Goal: Navigation & Orientation: Find specific page/section

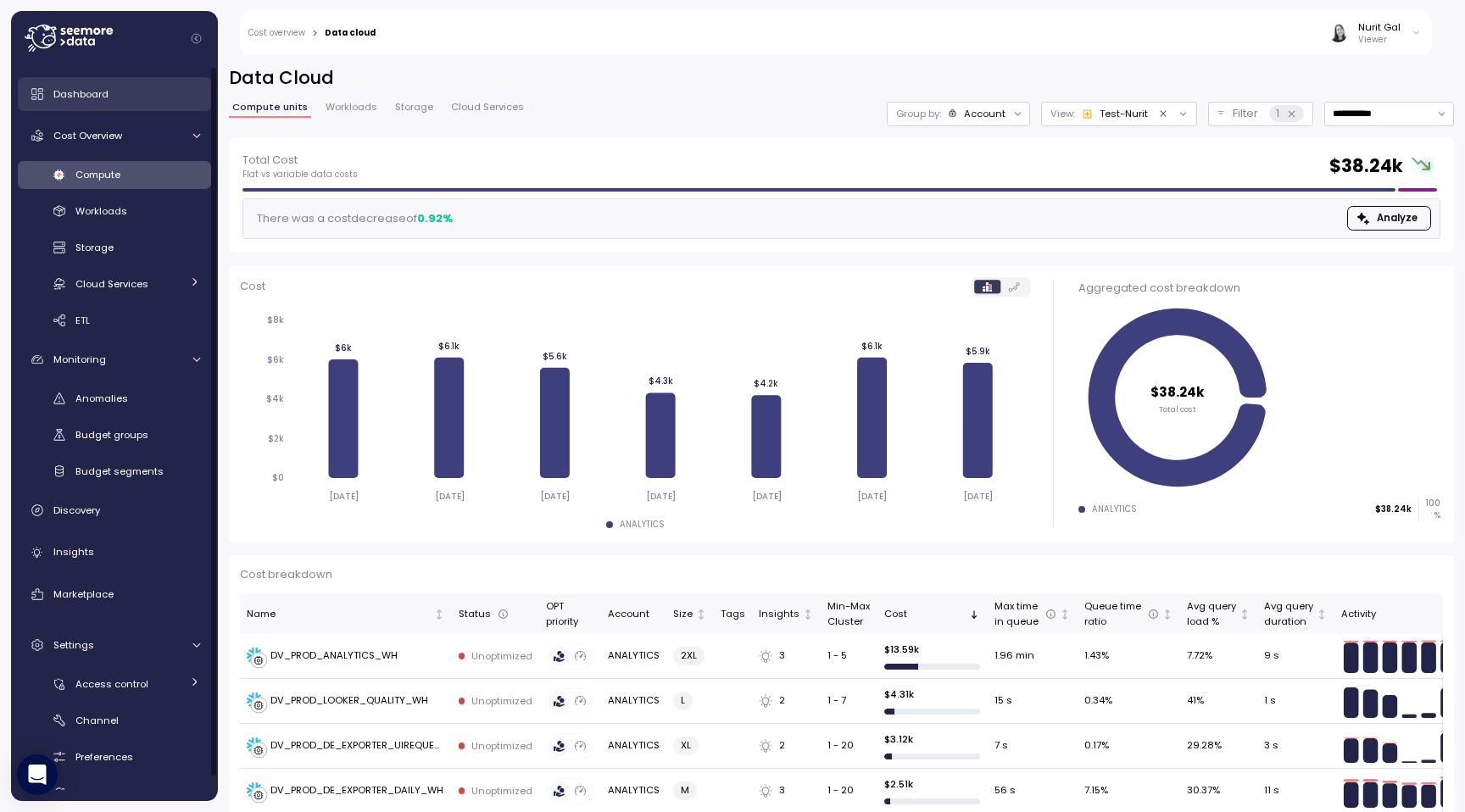
click at [153, 100] on div "Dashboard" at bounding box center [126, 94] width 147 height 17
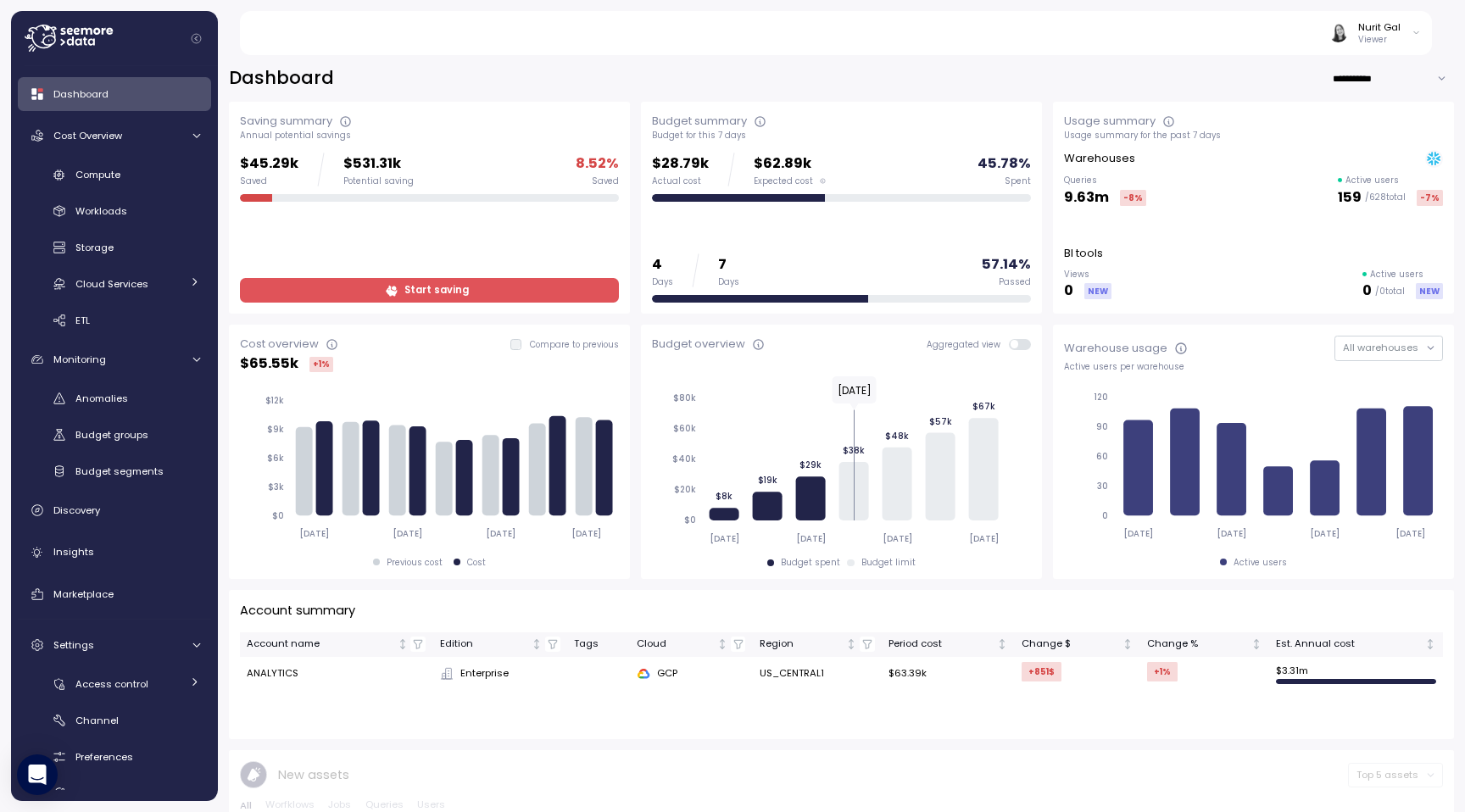
click at [383, 167] on p "$531.31k" at bounding box center [379, 164] width 70 height 23
copy p "$531.31k"
click at [384, 258] on div "$45.29k Saved $531.31k Potential saving 8.52 % Saved Start saving" at bounding box center [429, 227] width 379 height 150
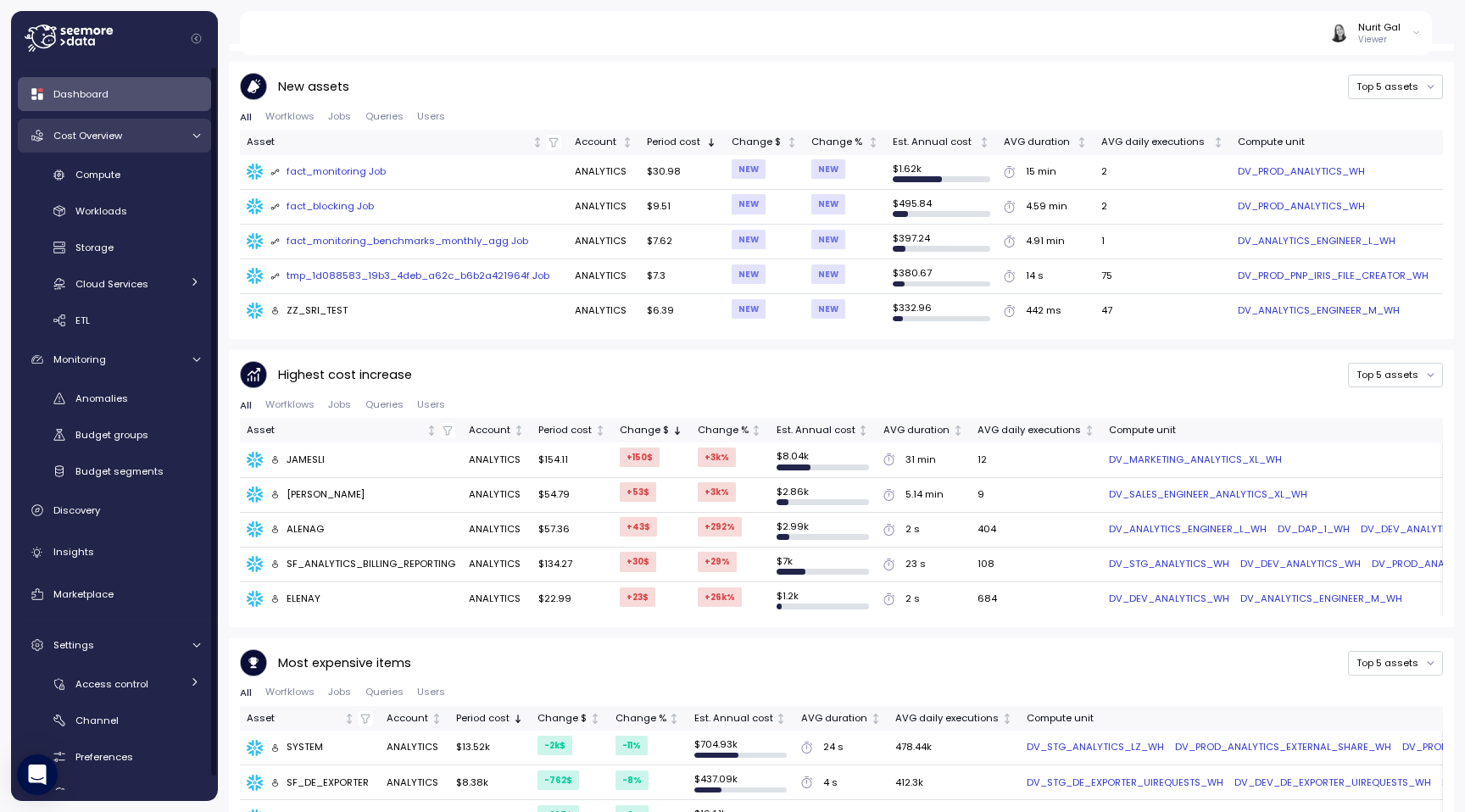
click at [130, 130] on div "Cost Overview" at bounding box center [117, 136] width 127 height 17
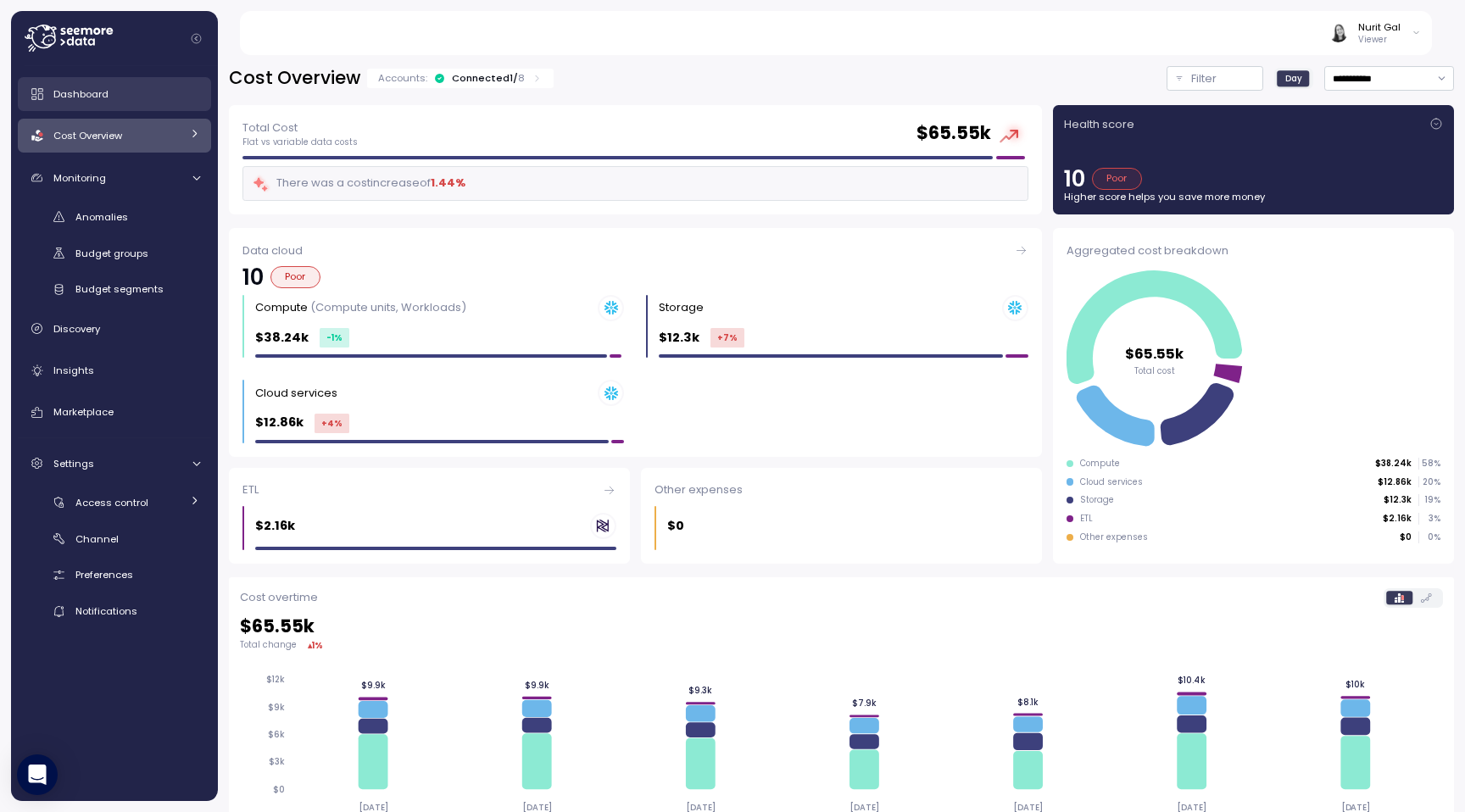
click at [125, 96] on div "Dashboard" at bounding box center [126, 94] width 147 height 17
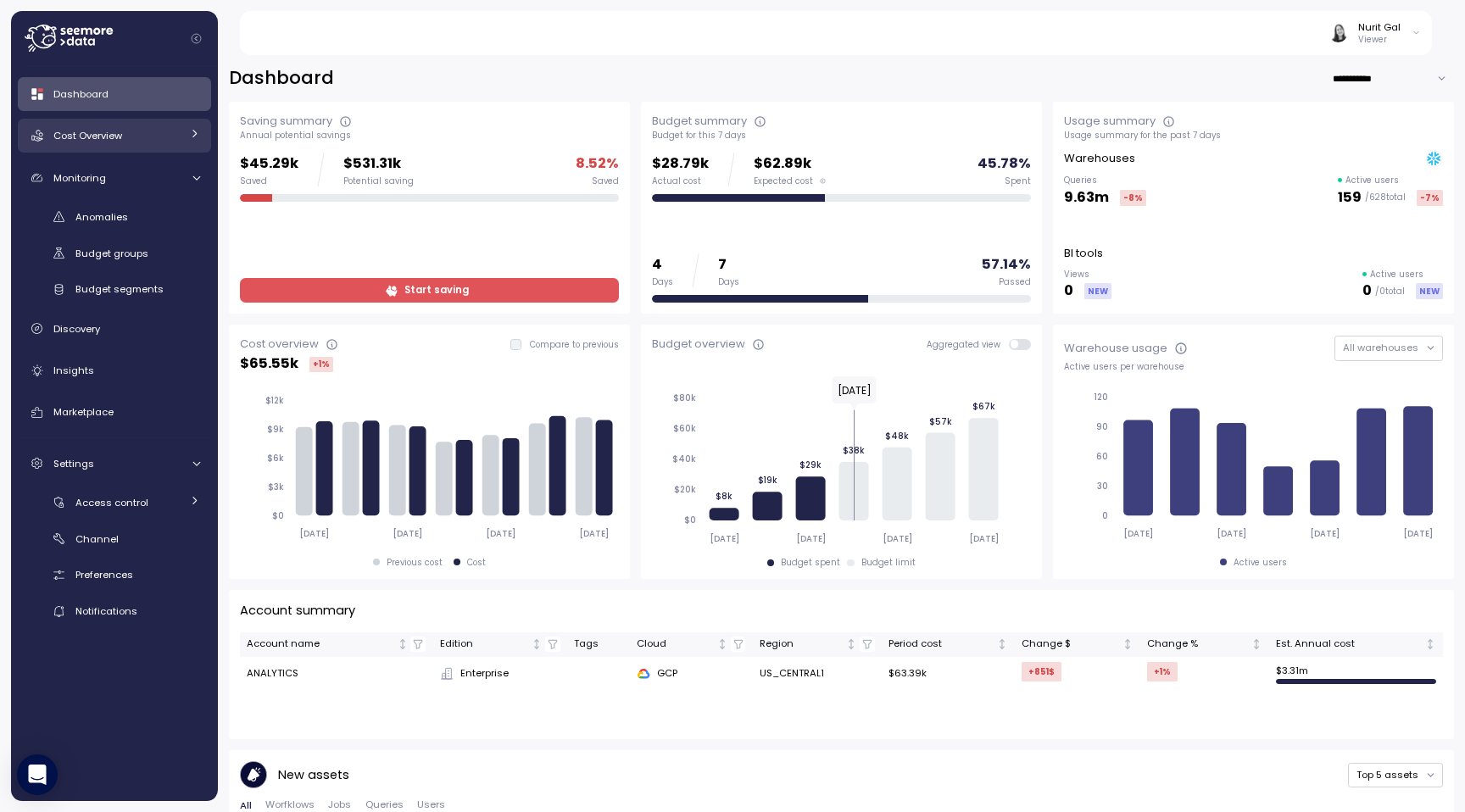
click at [119, 140] on span "Cost Overview" at bounding box center [88, 136] width 69 height 14
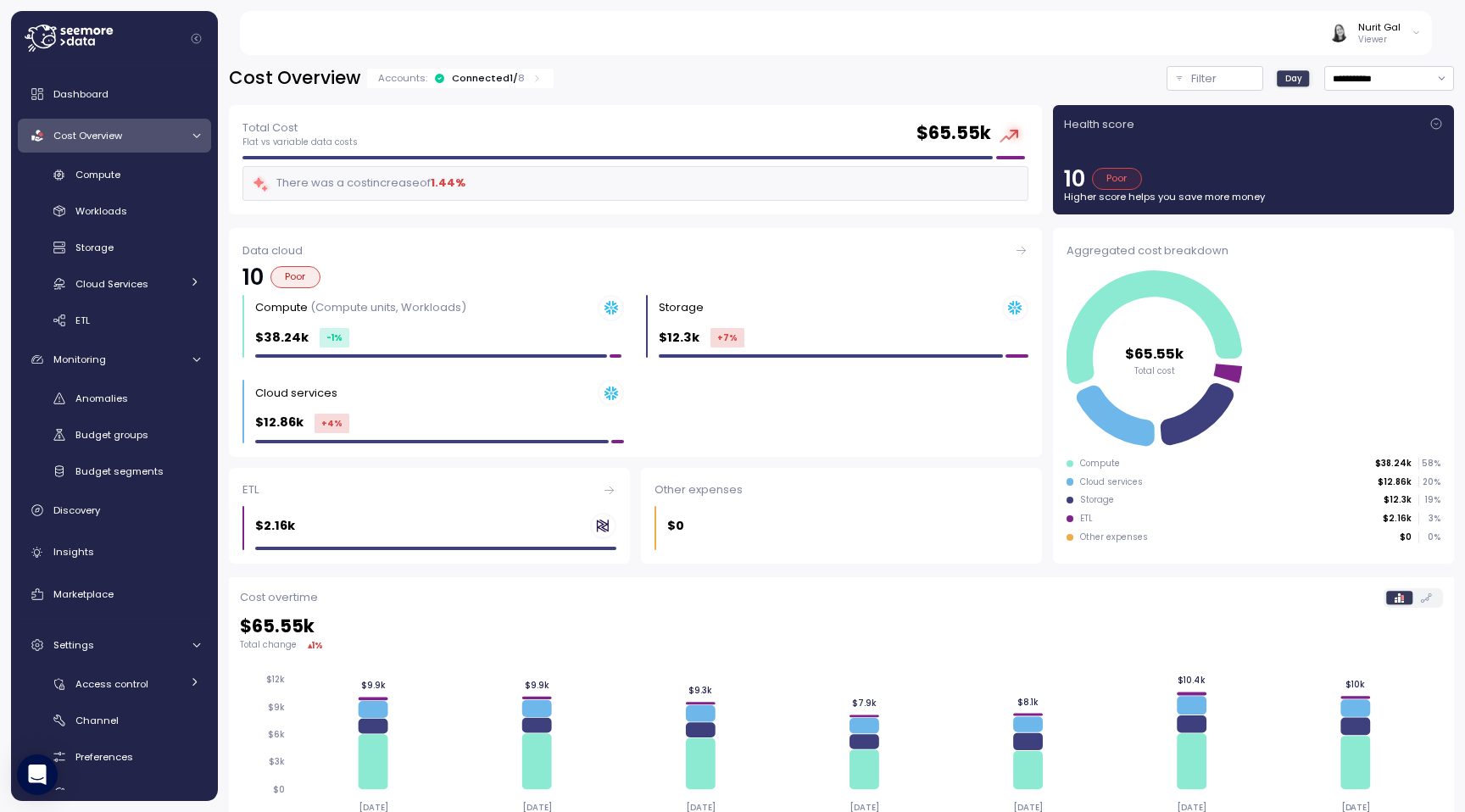
click at [1424, 121] on div "Health score" at bounding box center [1253, 124] width 379 height 17
